Goal: Information Seeking & Learning: Learn about a topic

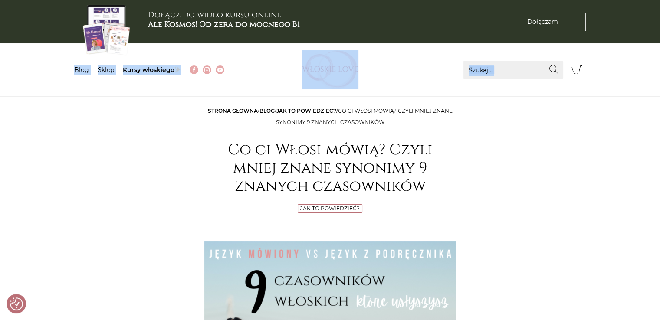
drag, startPoint x: 647, startPoint y: 58, endPoint x: 643, endPoint y: 69, distance: 11.1
click at [643, 69] on header "Dołącz do wideo kursu online Ale Kosmos! Od zera do mocnego B1 Dołączam Dołącza…" at bounding box center [330, 48] width 660 height 97
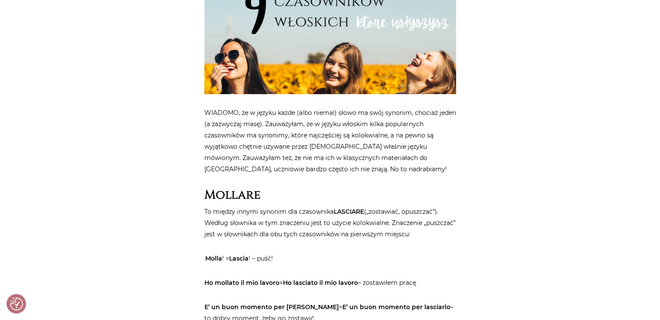
drag, startPoint x: 658, startPoint y: 69, endPoint x: 646, endPoint y: 105, distance: 37.3
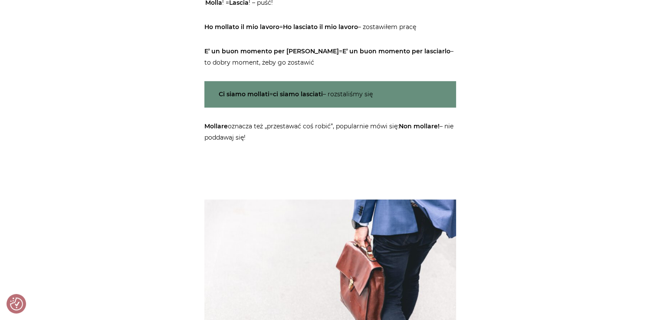
scroll to position [686, 0]
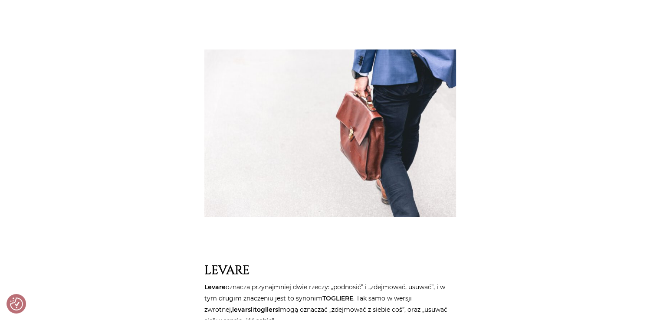
drag, startPoint x: 659, startPoint y: 82, endPoint x: 658, endPoint y: 86, distance: 4.4
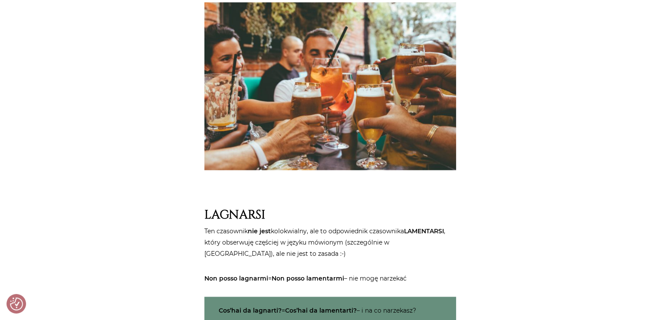
scroll to position [1391, 0]
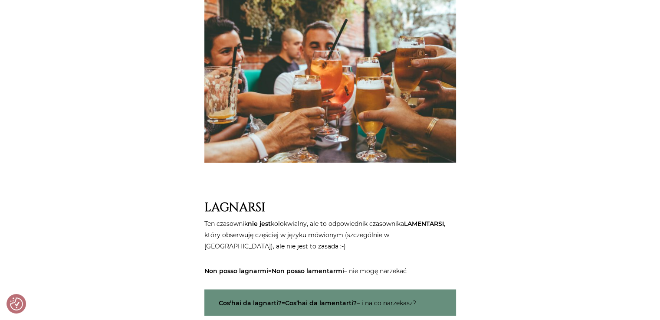
click at [656, 138] on main "Strona główna / Blog / Jak to powiedzieć? / Co ci Włosi mówią? Czyli mniej znan…" at bounding box center [330, 306] width 660 height 3185
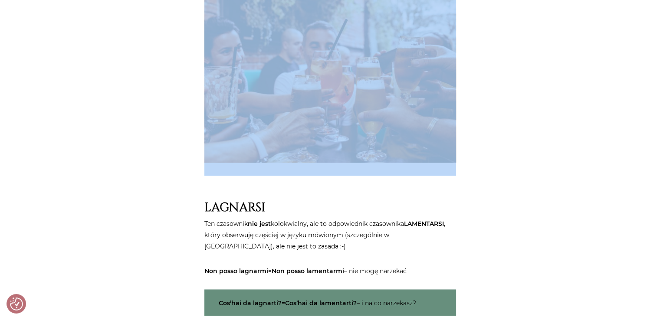
drag, startPoint x: 656, startPoint y: 138, endPoint x: 655, endPoint y: 142, distance: 5.1
click at [655, 142] on main "Strona główna / Blog / Jak to powiedzieć? / Co ci Włosi mówią? Czyli mniej znan…" at bounding box center [330, 306] width 660 height 3185
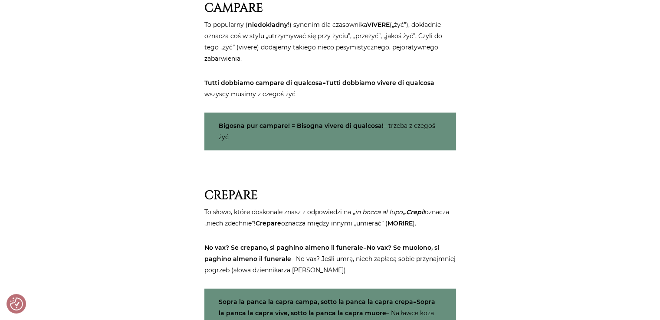
scroll to position [2015, 0]
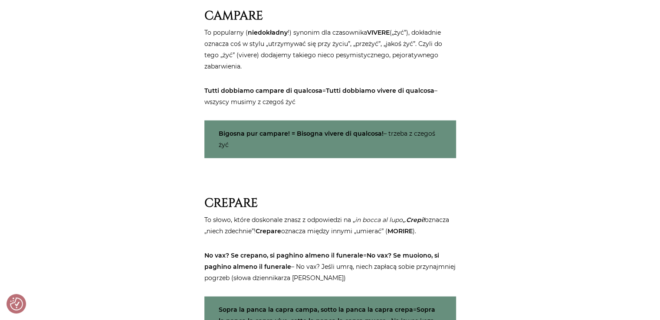
click at [376, 53] on p "To popularny ( niedokładny !) synonim dla czasownika VIVERE („żyć”), dokładnie …" at bounding box center [330, 49] width 252 height 45
click at [425, 54] on p "To popularny ( niedokładny !) synonim dla czasownika VIVERE („żyć”), dokładnie …" at bounding box center [330, 49] width 252 height 45
drag, startPoint x: 420, startPoint y: 54, endPoint x: 373, endPoint y: 53, distance: 46.9
click at [373, 53] on p "To popularny ( niedokładny !) synonim dla czasownika VIVERE („żyć”), dokładnie …" at bounding box center [330, 49] width 252 height 45
copy p "pejoratywnego"
